Goal: Entertainment & Leisure: Consume media (video, audio)

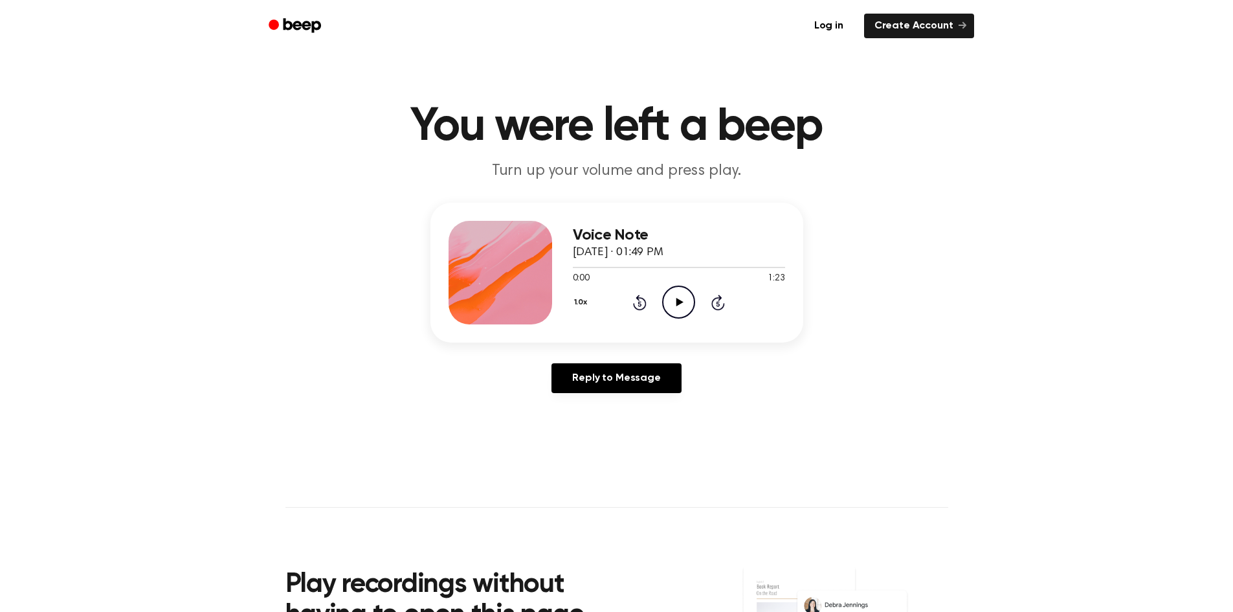
click at [678, 304] on icon at bounding box center [679, 302] width 7 height 8
click at [645, 310] on icon "Rewind 5 seconds" at bounding box center [639, 302] width 14 height 17
click at [640, 307] on icon "Rewind 5 seconds" at bounding box center [639, 302] width 14 height 17
click at [681, 301] on icon at bounding box center [679, 302] width 7 height 8
click at [589, 281] on span "0:08" at bounding box center [581, 279] width 17 height 14
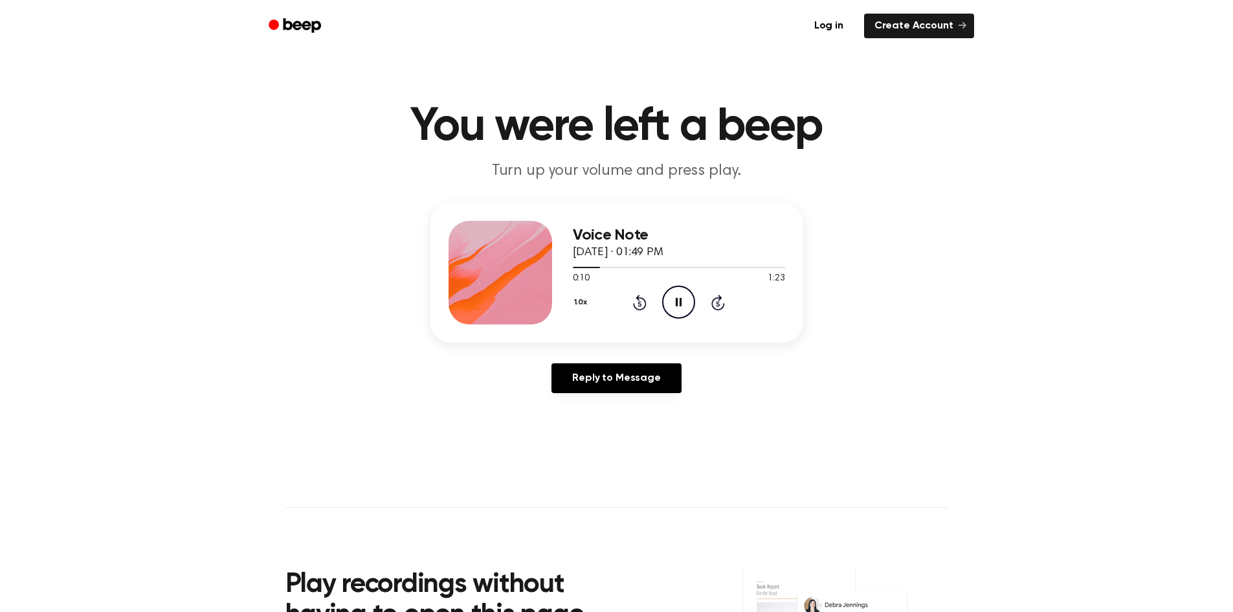
click at [579, 281] on span "0:10" at bounding box center [581, 279] width 17 height 14
click at [583, 277] on span "0:12" at bounding box center [581, 279] width 17 height 14
